Goal: Register for event/course

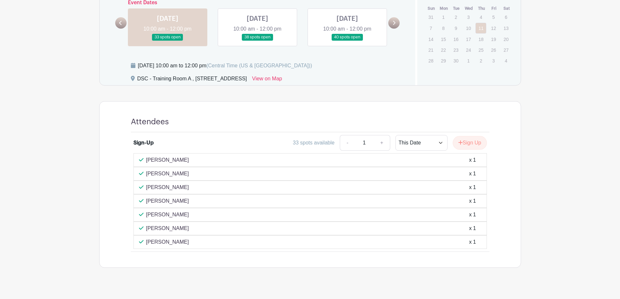
scroll to position [290, 0]
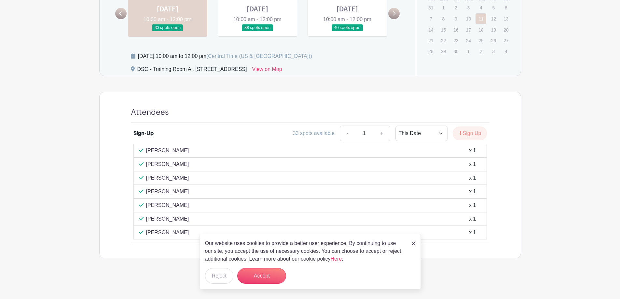
click at [416, 242] on div "Our website uses cookies to provide a better user experience. By continuing to …" at bounding box center [309, 261] width 221 height 55
click at [414, 243] on img at bounding box center [414, 243] width 4 height 4
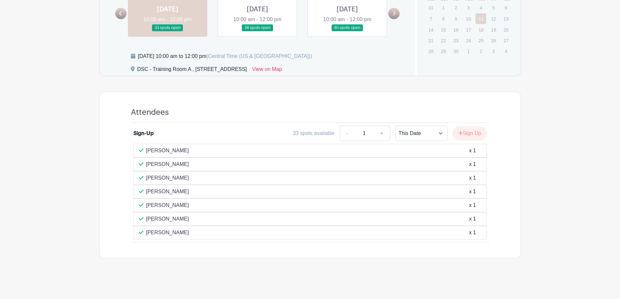
click at [257, 31] on link at bounding box center [257, 31] width 0 height 0
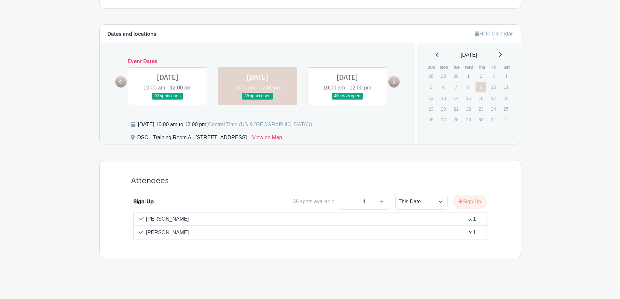
scroll to position [222, 0]
click at [347, 100] on link at bounding box center [347, 100] width 0 height 0
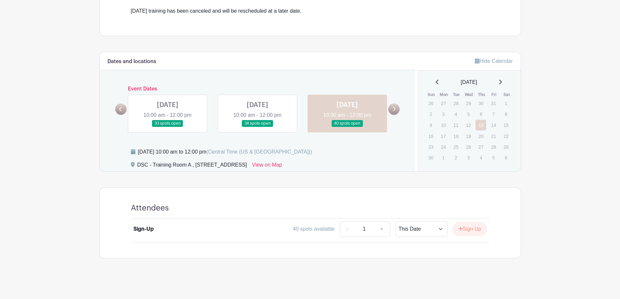
scroll to position [195, 0]
click at [168, 127] on link at bounding box center [168, 127] width 0 height 0
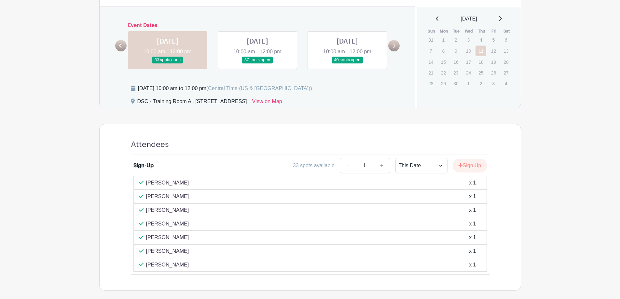
scroll to position [260, 0]
